Goal: Transaction & Acquisition: Purchase product/service

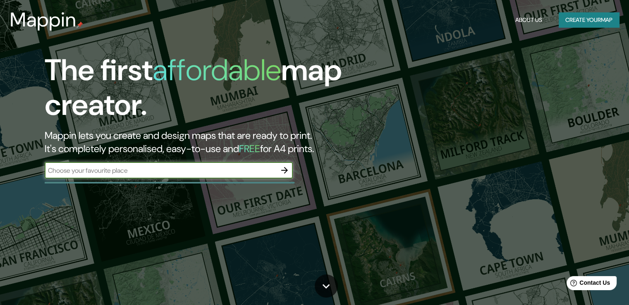
click at [215, 166] on input "text" at bounding box center [161, 171] width 232 height 10
type input "[PERSON_NAME]"
click at [281, 171] on icon "button" at bounding box center [285, 171] width 10 height 10
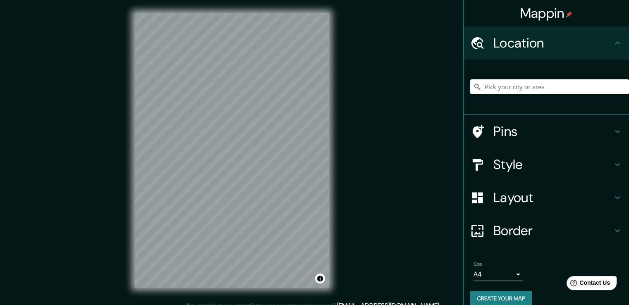
click at [339, 120] on div "© Mapbox © OpenStreetMap Improve this map" at bounding box center [232, 150] width 221 height 301
click at [528, 80] on input "Pick your city or area" at bounding box center [550, 86] width 159 height 15
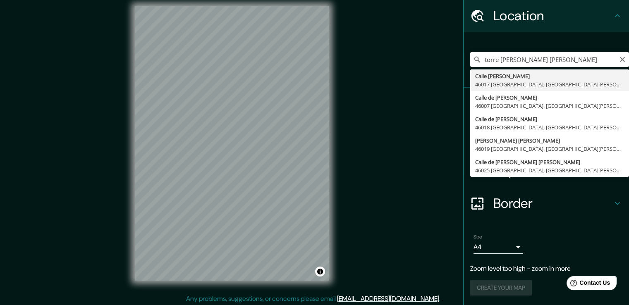
scroll to position [9, 0]
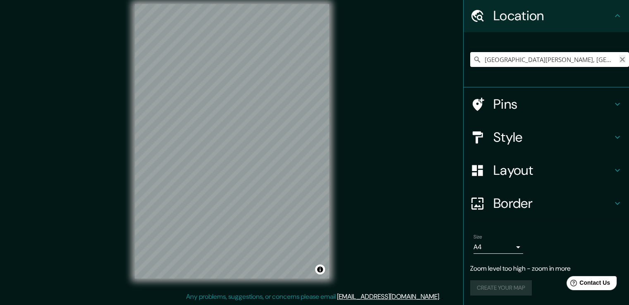
type input "[GEOGRAPHIC_DATA][PERSON_NAME], [GEOGRAPHIC_DATA][PERSON_NAME], [GEOGRAPHIC_DAT…"
click at [620, 59] on icon "Clear" at bounding box center [622, 59] width 5 height 5
type input "t"
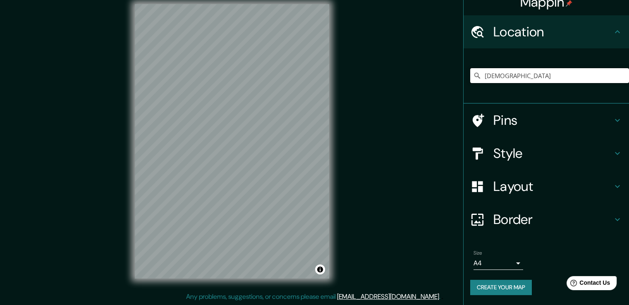
scroll to position [11, 0]
click at [553, 75] on input "[PERSON_NAME] peru" at bounding box center [550, 76] width 159 height 15
drag, startPoint x: 552, startPoint y: 75, endPoint x: 522, endPoint y: 84, distance: 31.6
click at [522, 85] on div "[PERSON_NAME] peru" at bounding box center [550, 75] width 159 height 41
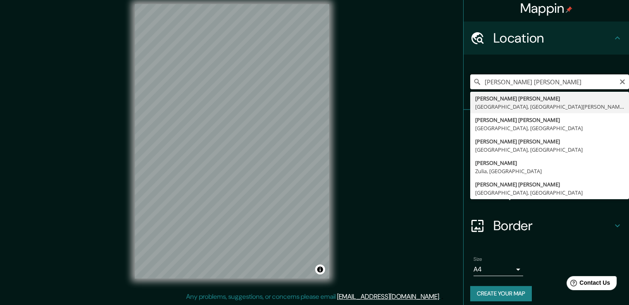
scroll to position [0, 0]
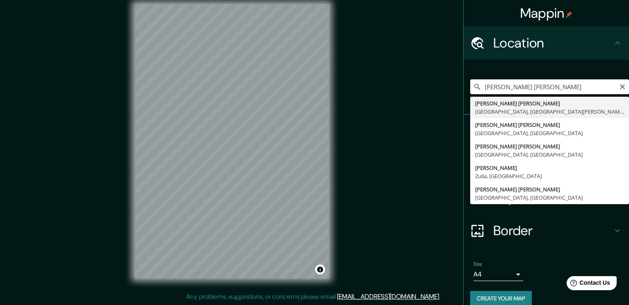
click at [574, 86] on input "[PERSON_NAME] [PERSON_NAME]" at bounding box center [550, 86] width 159 height 15
type input "[PERSON_NAME] [PERSON_NAME]"
click at [548, 58] on div "Location" at bounding box center [547, 42] width 166 height 33
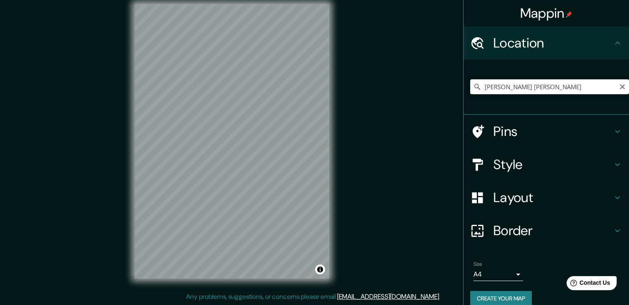
click at [548, 48] on h4 "Location" at bounding box center [553, 43] width 119 height 17
click at [531, 89] on input "[PERSON_NAME] [PERSON_NAME]" at bounding box center [550, 86] width 159 height 15
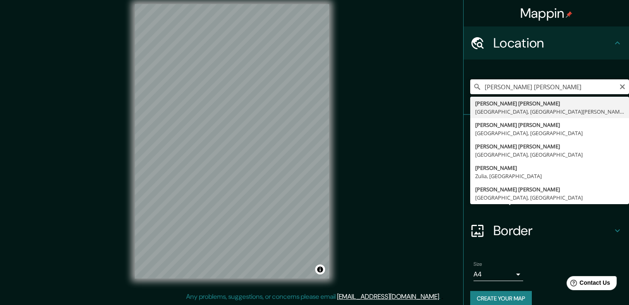
drag, startPoint x: 530, startPoint y: 91, endPoint x: 463, endPoint y: 95, distance: 66.3
click at [464, 95] on div "[PERSON_NAME] [PERSON_NAME] 46138 [GEOGRAPHIC_DATA], [GEOGRAPHIC_DATA][PERSON_N…" at bounding box center [547, 87] width 166 height 55
drag, startPoint x: 516, startPoint y: 89, endPoint x: 466, endPoint y: 85, distance: 50.2
click at [471, 85] on input "[PERSON_NAME] [PERSON_NAME]" at bounding box center [550, 86] width 159 height 15
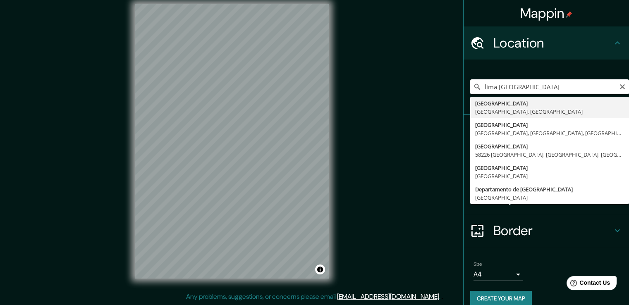
type input "[GEOGRAPHIC_DATA], [GEOGRAPHIC_DATA], [GEOGRAPHIC_DATA]"
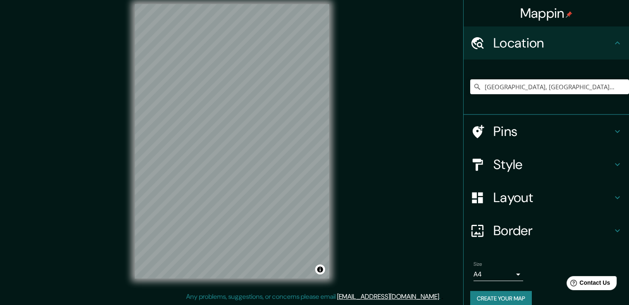
click at [545, 156] on div "Style" at bounding box center [547, 164] width 166 height 33
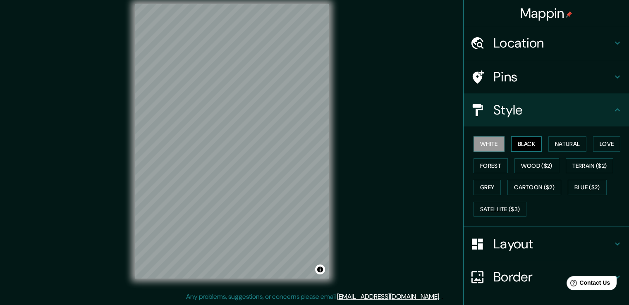
click at [516, 145] on button "Black" at bounding box center [526, 144] width 31 height 15
click at [562, 144] on button "Natural" at bounding box center [568, 144] width 38 height 15
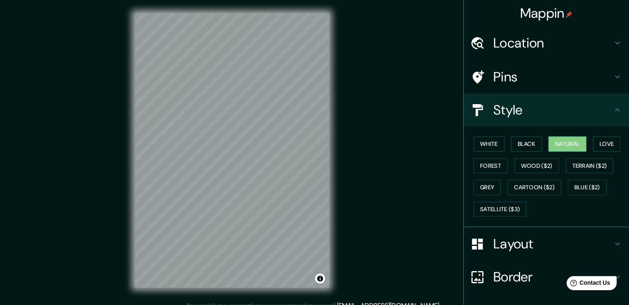
click at [98, 149] on div "Mappin Location [GEOGRAPHIC_DATA], [GEOGRAPHIC_DATA], [GEOGRAPHIC_DATA] Pins St…" at bounding box center [314, 157] width 629 height 314
click at [350, 132] on div "Mappin Location [GEOGRAPHIC_DATA], [GEOGRAPHIC_DATA], [GEOGRAPHIC_DATA] Pins St…" at bounding box center [314, 157] width 629 height 314
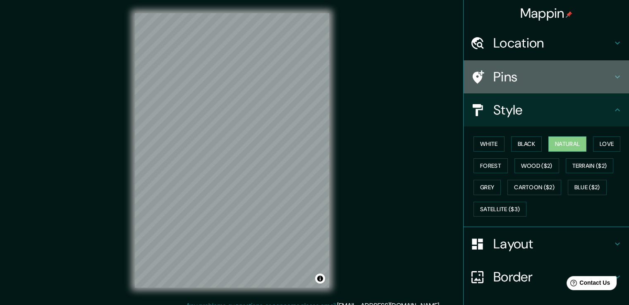
click at [510, 77] on h4 "Pins" at bounding box center [553, 77] width 119 height 17
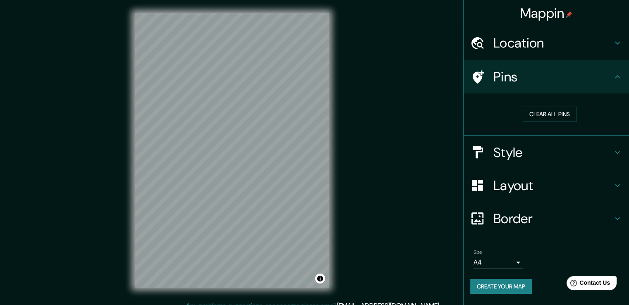
click at [527, 79] on h4 "Pins" at bounding box center [553, 77] width 119 height 17
click at [526, 187] on h4 "Layout" at bounding box center [553, 186] width 119 height 17
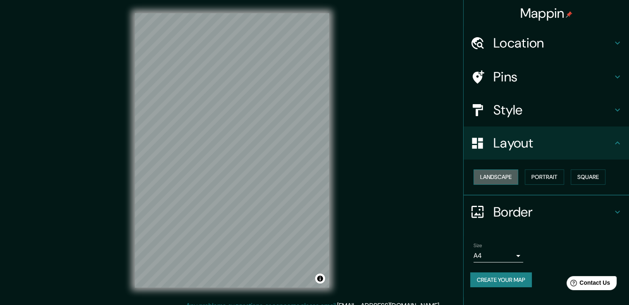
click at [511, 182] on button "Landscape" at bounding box center [496, 177] width 45 height 15
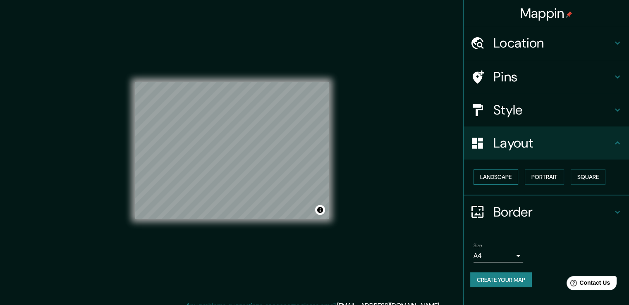
click at [511, 182] on button "Landscape" at bounding box center [496, 177] width 45 height 15
click at [551, 179] on button "Portrait" at bounding box center [544, 177] width 39 height 15
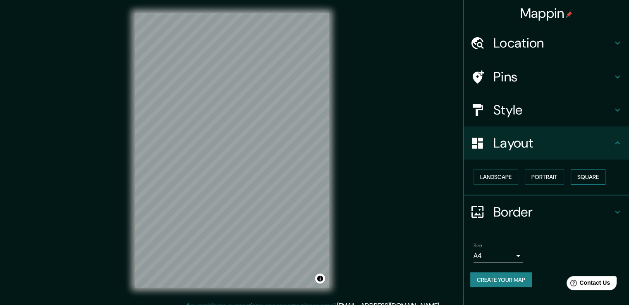
click at [591, 175] on button "Square" at bounding box center [588, 177] width 35 height 15
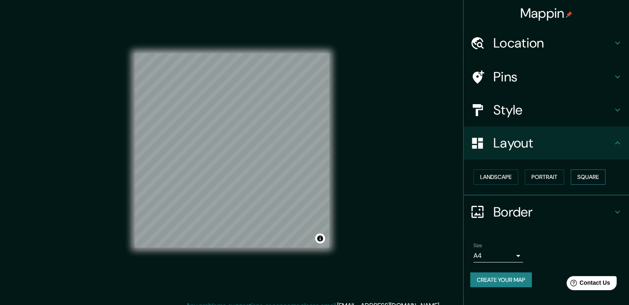
click at [589, 175] on button "Square" at bounding box center [588, 177] width 35 height 15
click at [540, 204] on h4 "Border" at bounding box center [553, 212] width 119 height 17
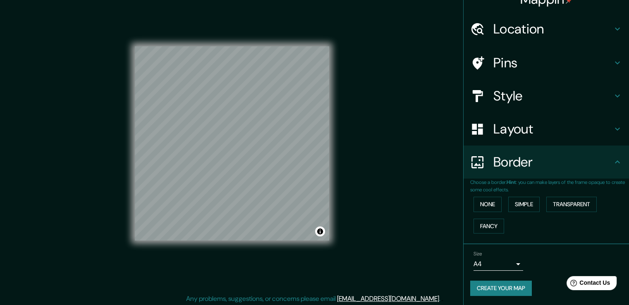
scroll to position [9, 0]
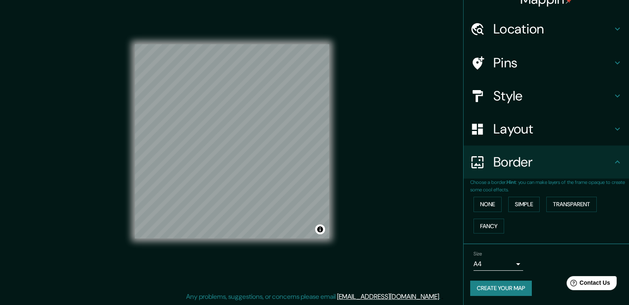
click at [510, 261] on body "Mappin Location [GEOGRAPHIC_DATA], [GEOGRAPHIC_DATA], [GEOGRAPHIC_DATA] Pins St…" at bounding box center [314, 143] width 629 height 305
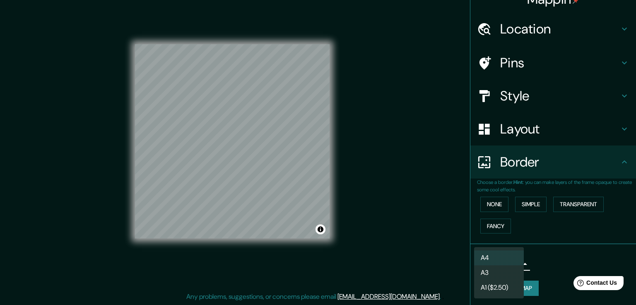
click at [501, 276] on li "A3" at bounding box center [499, 273] width 50 height 15
type input "a4"
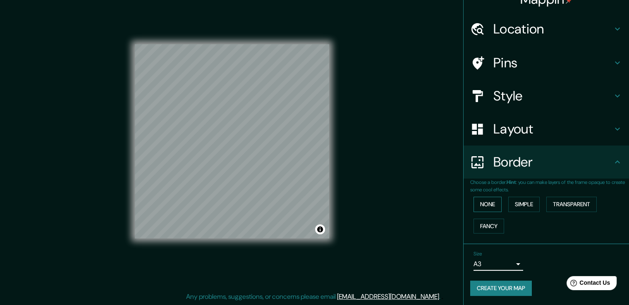
click at [494, 201] on button "None" at bounding box center [488, 204] width 28 height 15
click at [477, 203] on button "None" at bounding box center [488, 204] width 28 height 15
click at [507, 141] on div "Layout" at bounding box center [547, 129] width 166 height 33
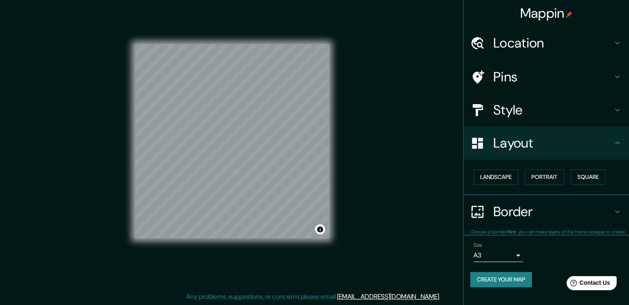
scroll to position [0, 0]
click at [514, 98] on div "Style" at bounding box center [547, 110] width 166 height 33
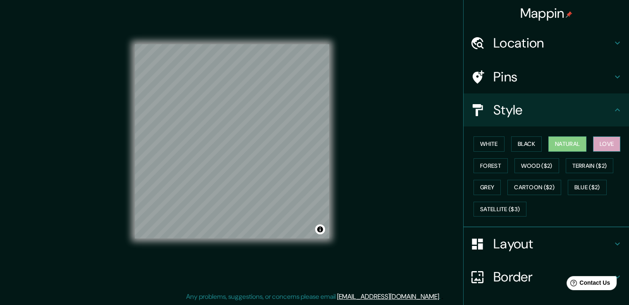
click at [594, 146] on button "Love" at bounding box center [606, 144] width 27 height 15
click at [487, 163] on button "Forest" at bounding box center [491, 165] width 34 height 15
click at [603, 143] on button "Love" at bounding box center [606, 144] width 27 height 15
click at [487, 240] on div at bounding box center [482, 244] width 23 height 14
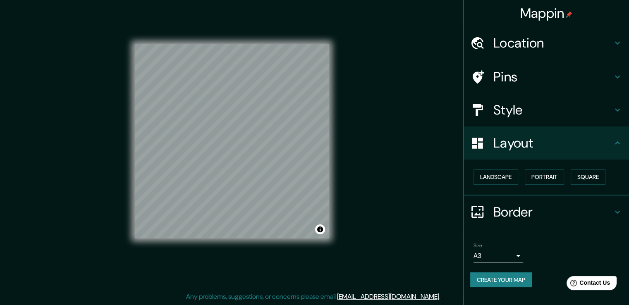
click at [515, 201] on div "Border" at bounding box center [547, 212] width 166 height 33
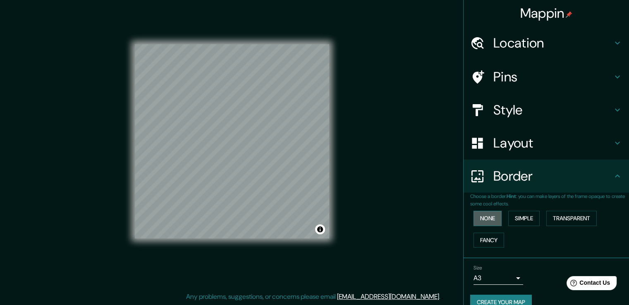
click at [485, 212] on button "None" at bounding box center [488, 218] width 28 height 15
click at [521, 216] on button "Simple" at bounding box center [524, 218] width 31 height 15
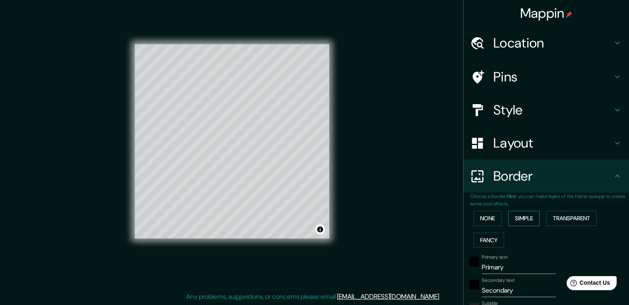
click at [535, 214] on button "Simple" at bounding box center [524, 218] width 31 height 15
type input "38"
click at [484, 219] on button "None" at bounding box center [488, 218] width 28 height 15
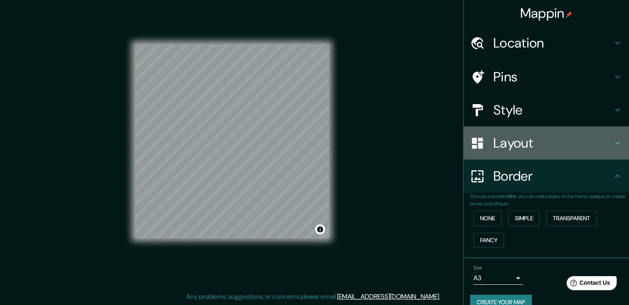
click at [536, 155] on div "Layout" at bounding box center [547, 143] width 166 height 33
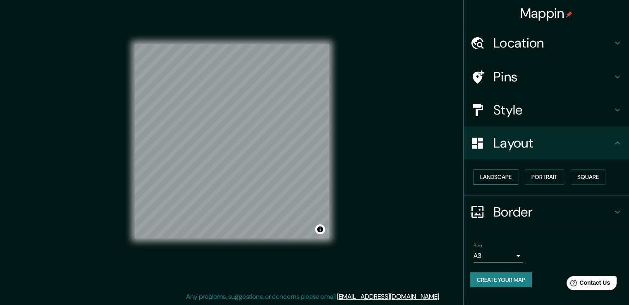
click at [515, 171] on button "Landscape" at bounding box center [496, 177] width 45 height 15
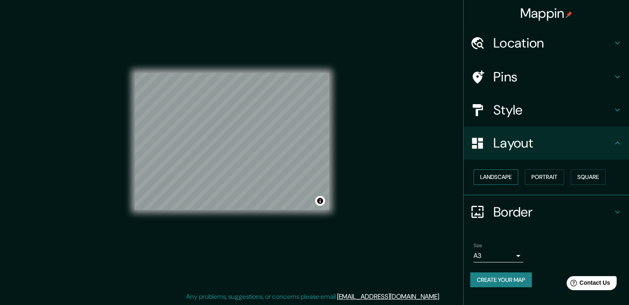
click at [515, 172] on button "Landscape" at bounding box center [496, 177] width 45 height 15
click at [539, 175] on button "Portrait" at bounding box center [544, 177] width 39 height 15
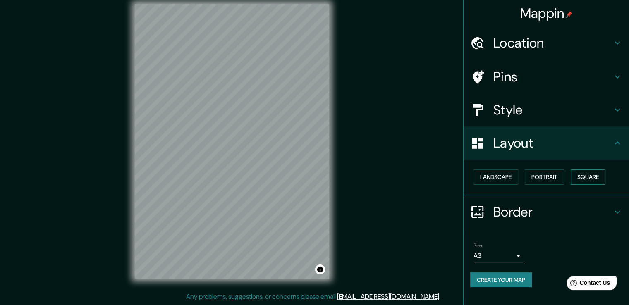
click at [574, 175] on button "Square" at bounding box center [588, 177] width 35 height 15
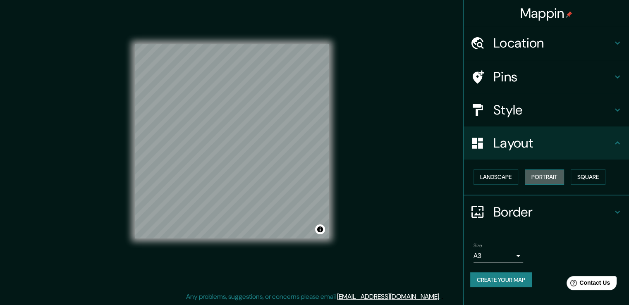
click at [546, 177] on button "Portrait" at bounding box center [544, 177] width 39 height 15
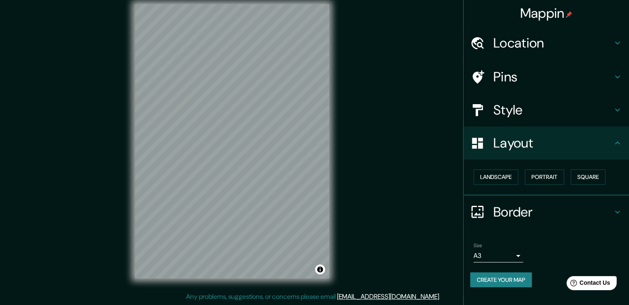
click at [518, 112] on h4 "Style" at bounding box center [553, 110] width 119 height 17
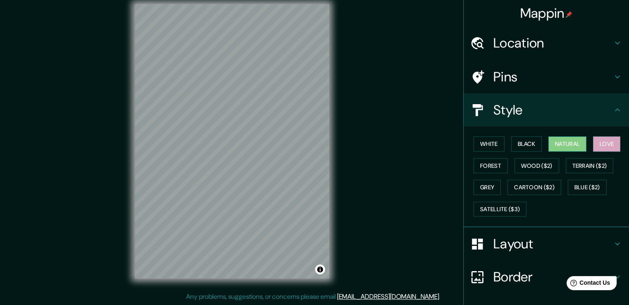
click at [558, 144] on button "Natural" at bounding box center [568, 144] width 38 height 15
click at [532, 144] on button "Black" at bounding box center [526, 144] width 31 height 15
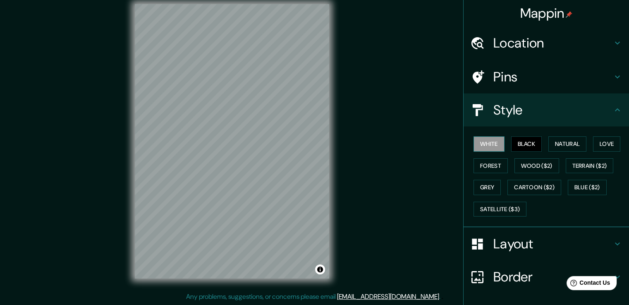
click at [490, 144] on button "White" at bounding box center [489, 144] width 31 height 15
click at [485, 164] on button "Forest" at bounding box center [491, 165] width 34 height 15
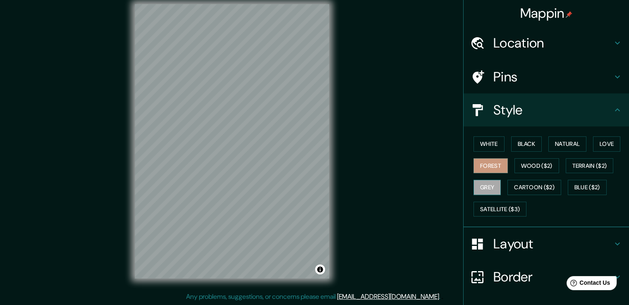
click at [488, 185] on button "Grey" at bounding box center [487, 187] width 27 height 15
click at [595, 147] on button "Love" at bounding box center [606, 144] width 27 height 15
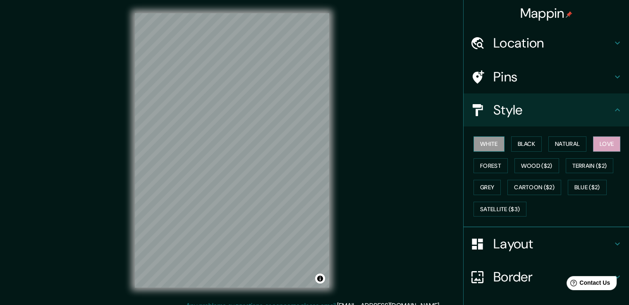
click at [478, 142] on button "White" at bounding box center [489, 144] width 31 height 15
click at [525, 137] on button "Black" at bounding box center [526, 144] width 31 height 15
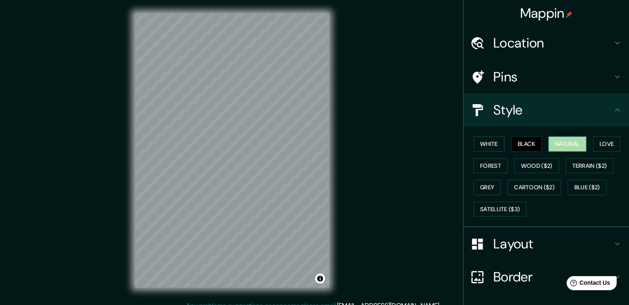
click at [567, 142] on button "Natural" at bounding box center [568, 144] width 38 height 15
click at [535, 146] on button "Black" at bounding box center [526, 144] width 31 height 15
click at [549, 146] on button "Natural" at bounding box center [568, 144] width 38 height 15
click at [610, 143] on button "Love" at bounding box center [606, 144] width 27 height 15
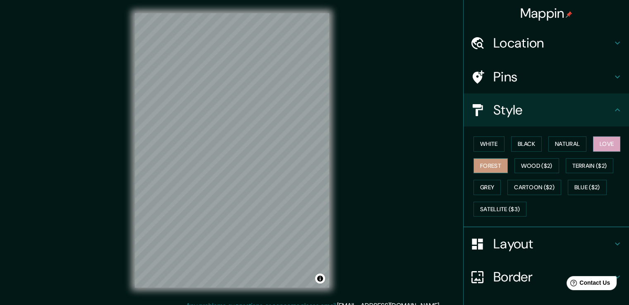
click at [483, 167] on button "Forest" at bounding box center [491, 165] width 34 height 15
click at [484, 180] on button "Grey" at bounding box center [487, 187] width 27 height 15
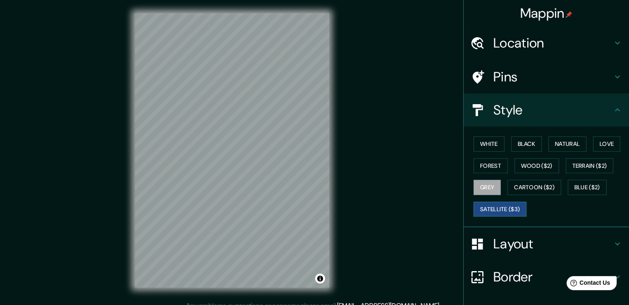
click at [504, 210] on button "Satellite ($3)" at bounding box center [500, 209] width 53 height 15
click at [531, 193] on button "Cartoon ($2)" at bounding box center [535, 187] width 54 height 15
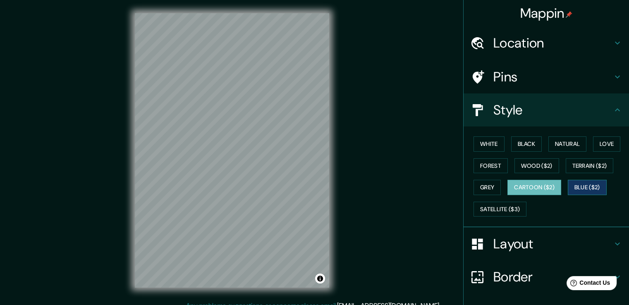
click at [571, 187] on button "Blue ($2)" at bounding box center [587, 187] width 39 height 15
click at [550, 180] on button "Cartoon ($2)" at bounding box center [535, 187] width 54 height 15
click at [545, 161] on button "Wood ($2)" at bounding box center [537, 165] width 45 height 15
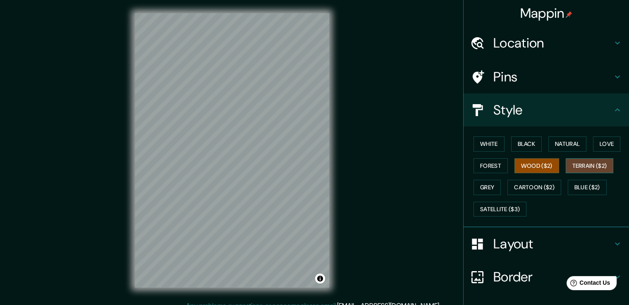
click at [566, 164] on button "Terrain ($2)" at bounding box center [590, 165] width 48 height 15
